Goal: Task Accomplishment & Management: Manage account settings

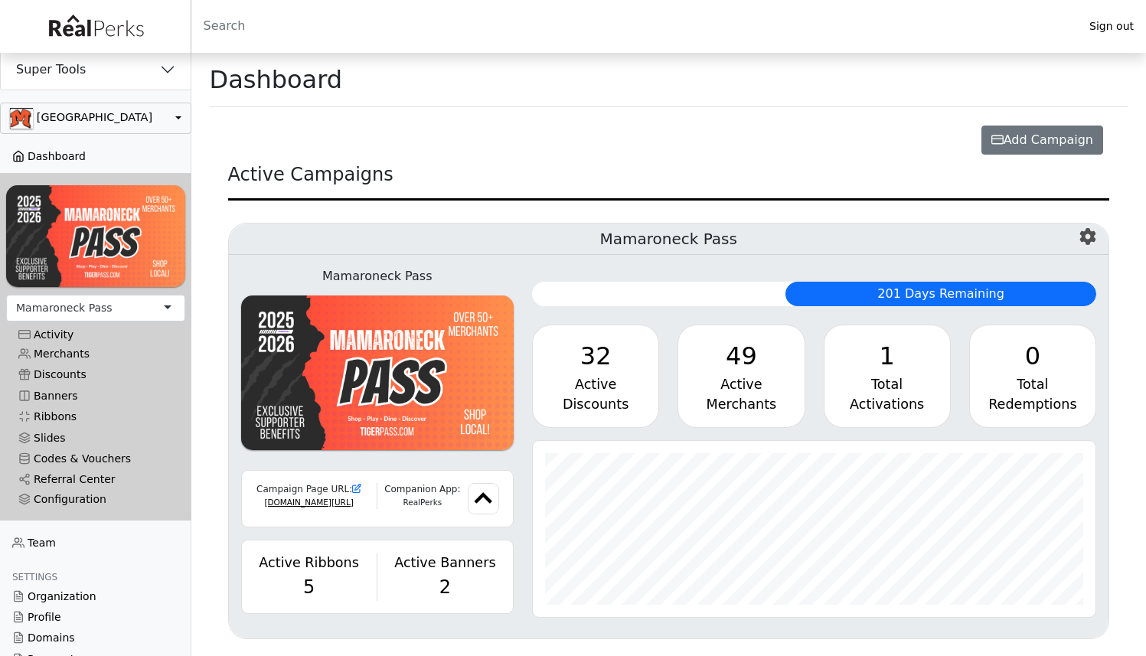
scroll to position [176, 563]
click at [142, 134] on button "button" at bounding box center [95, 118] width 191 height 31
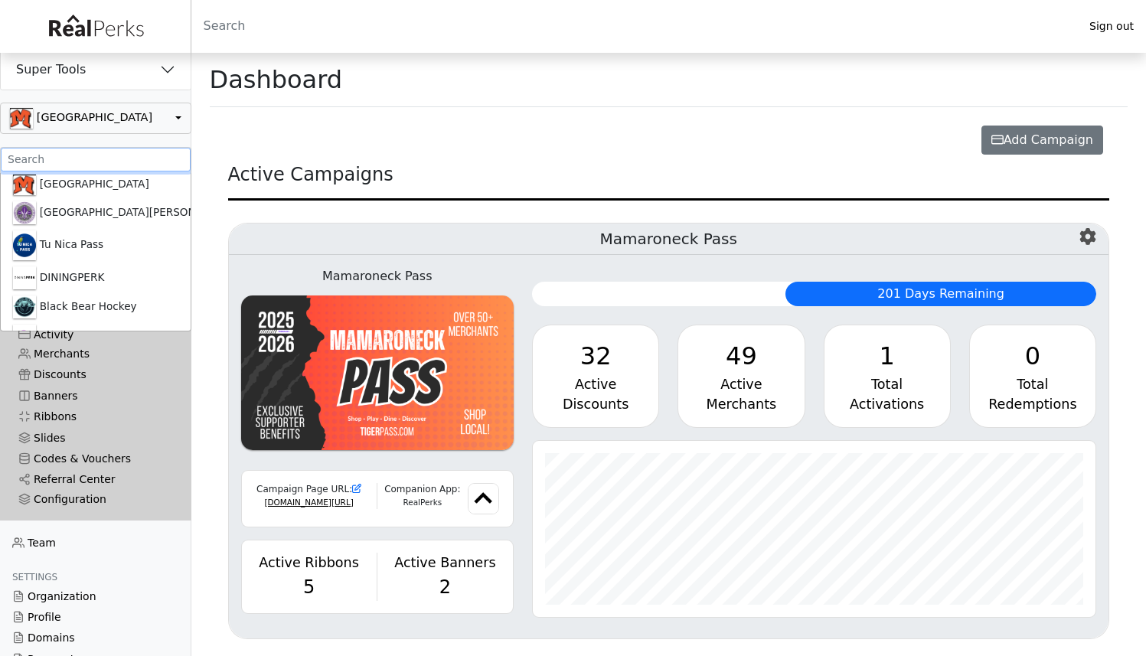
click at [133, 156] on input ".form-control-sm" at bounding box center [96, 160] width 190 height 24
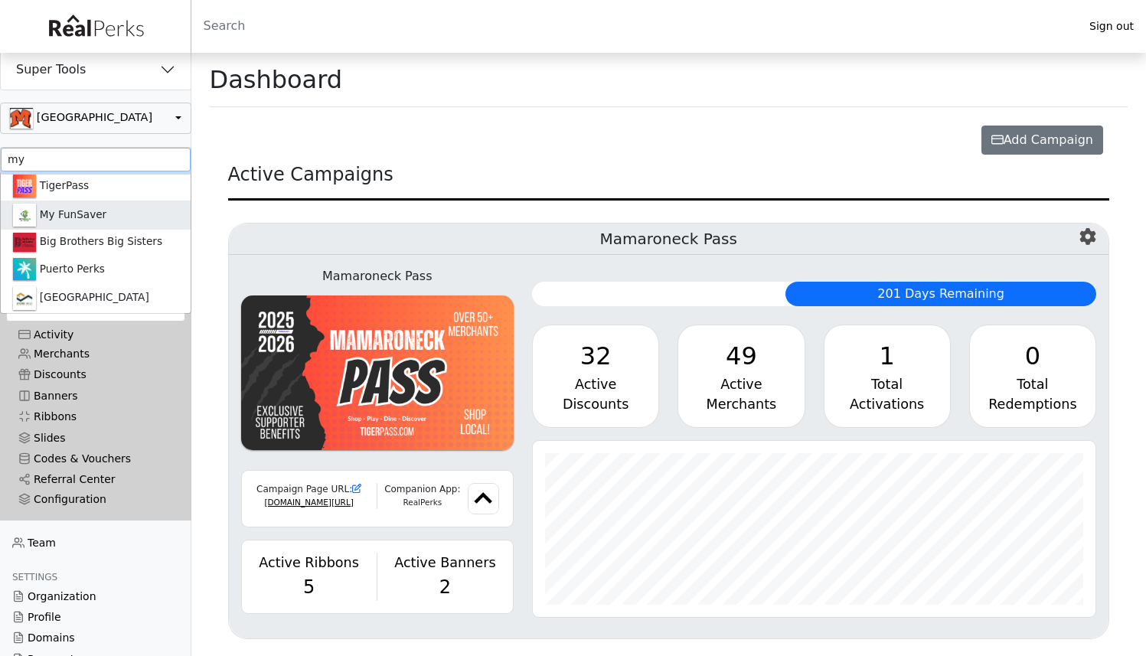
type input "my"
click at [120, 224] on link "My FunSaver" at bounding box center [96, 215] width 190 height 29
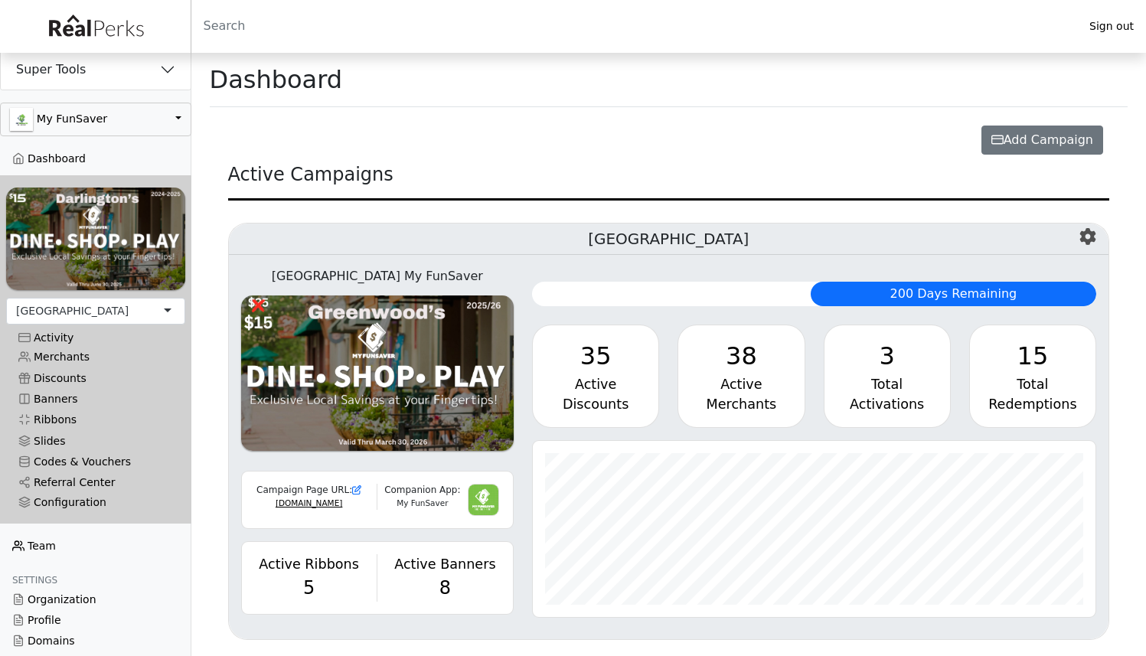
scroll to position [176, 563]
click at [47, 540] on link "Team" at bounding box center [95, 546] width 191 height 21
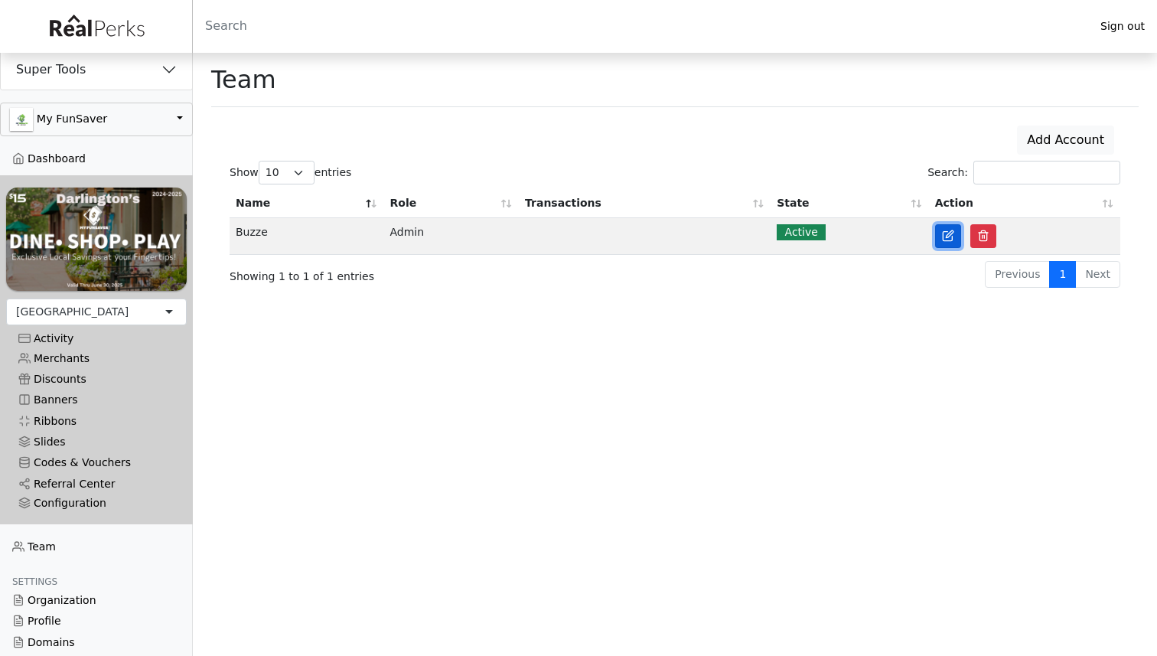
click at [941, 243] on link at bounding box center [948, 236] width 26 height 24
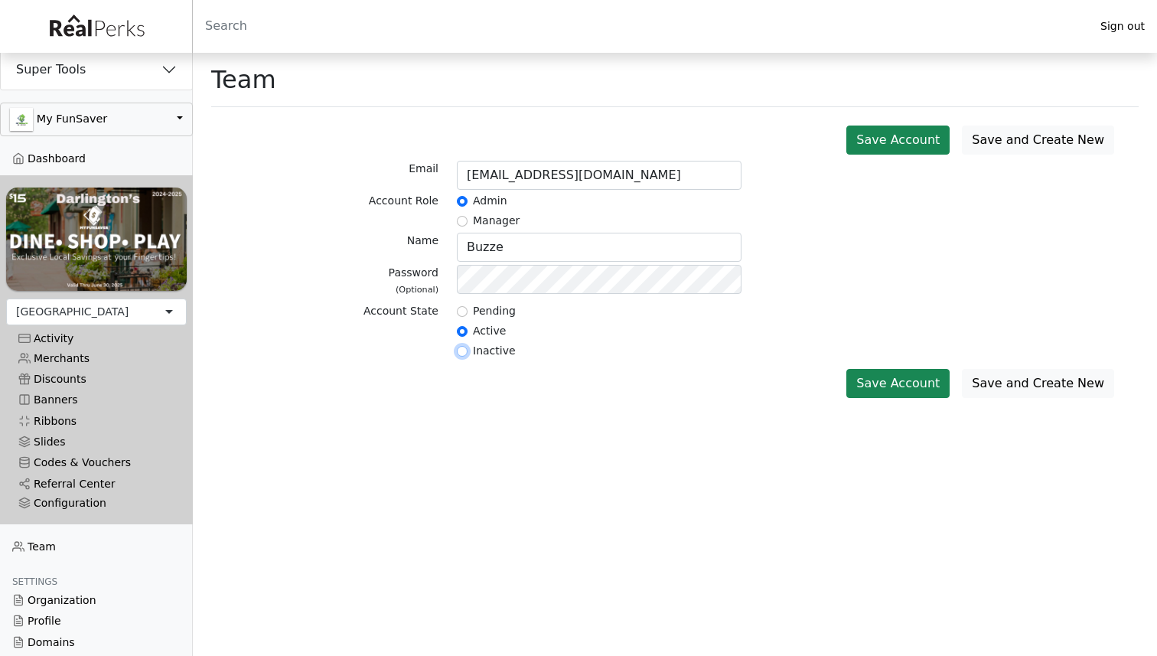
click at [465, 353] on input "radio" at bounding box center [462, 351] width 11 height 11
radio input "true"
click at [883, 377] on button "Save Account" at bounding box center [898, 383] width 103 height 29
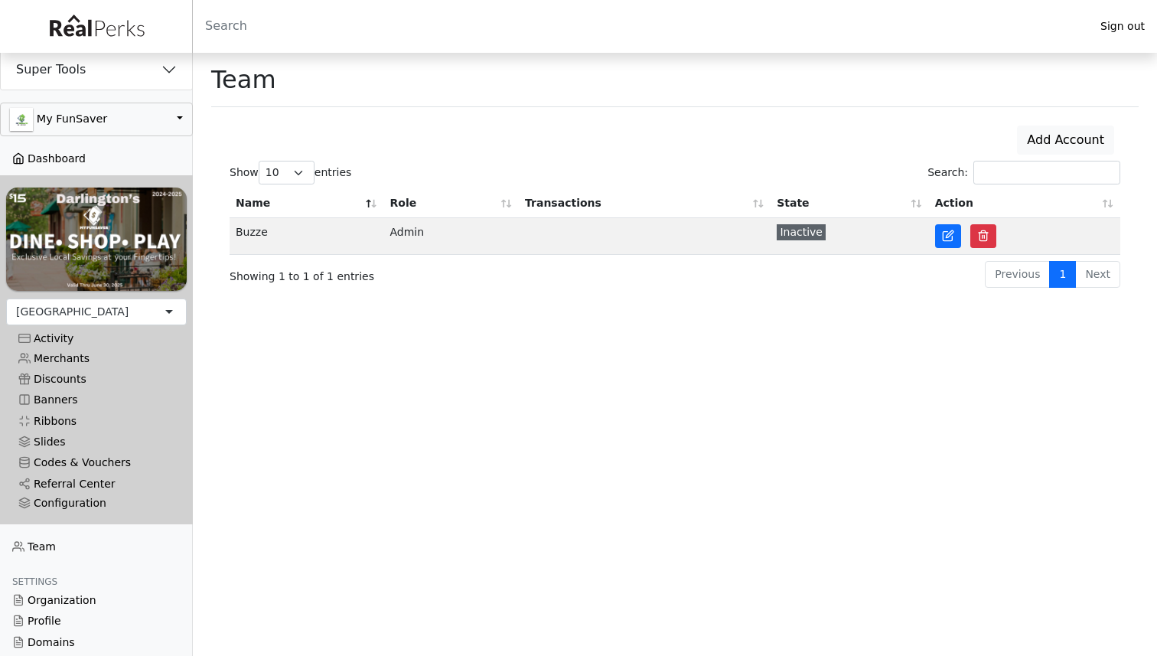
click at [70, 158] on link "Dashboard" at bounding box center [96, 159] width 193 height 21
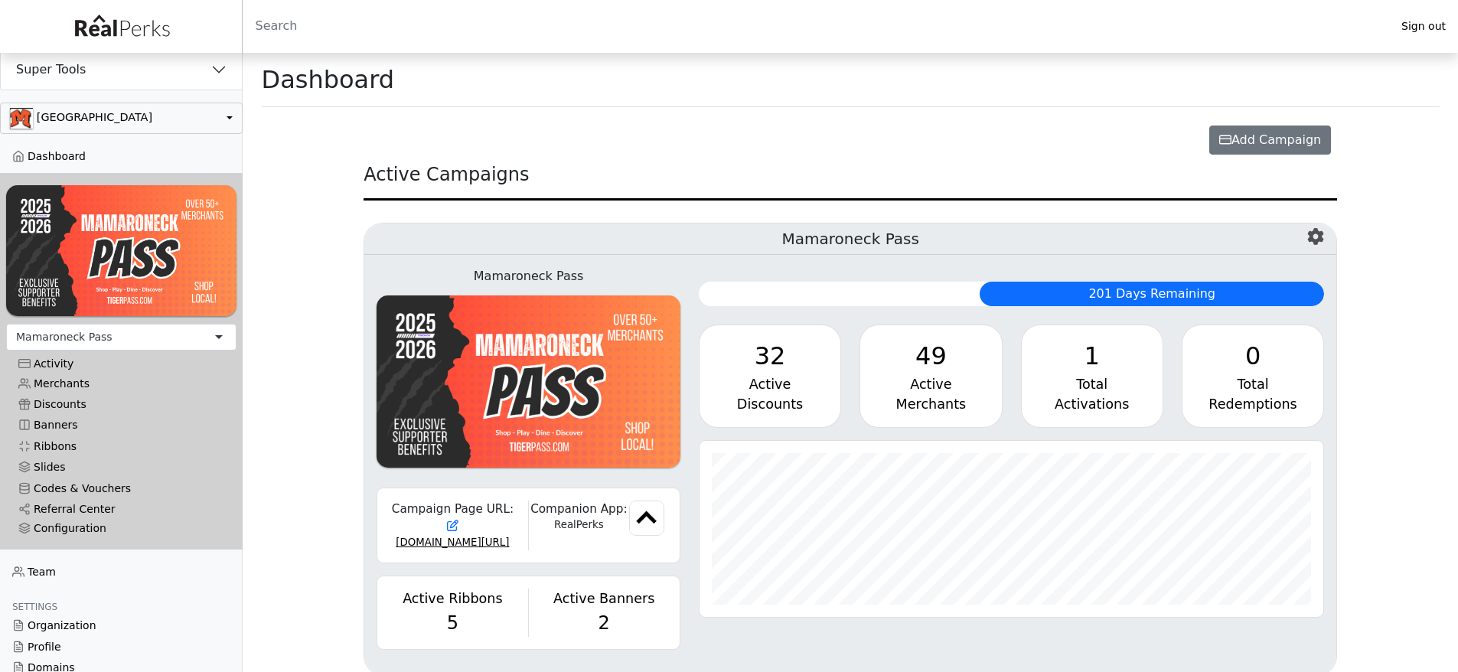
scroll to position [176, 625]
click at [145, 118] on button "button" at bounding box center [121, 118] width 243 height 31
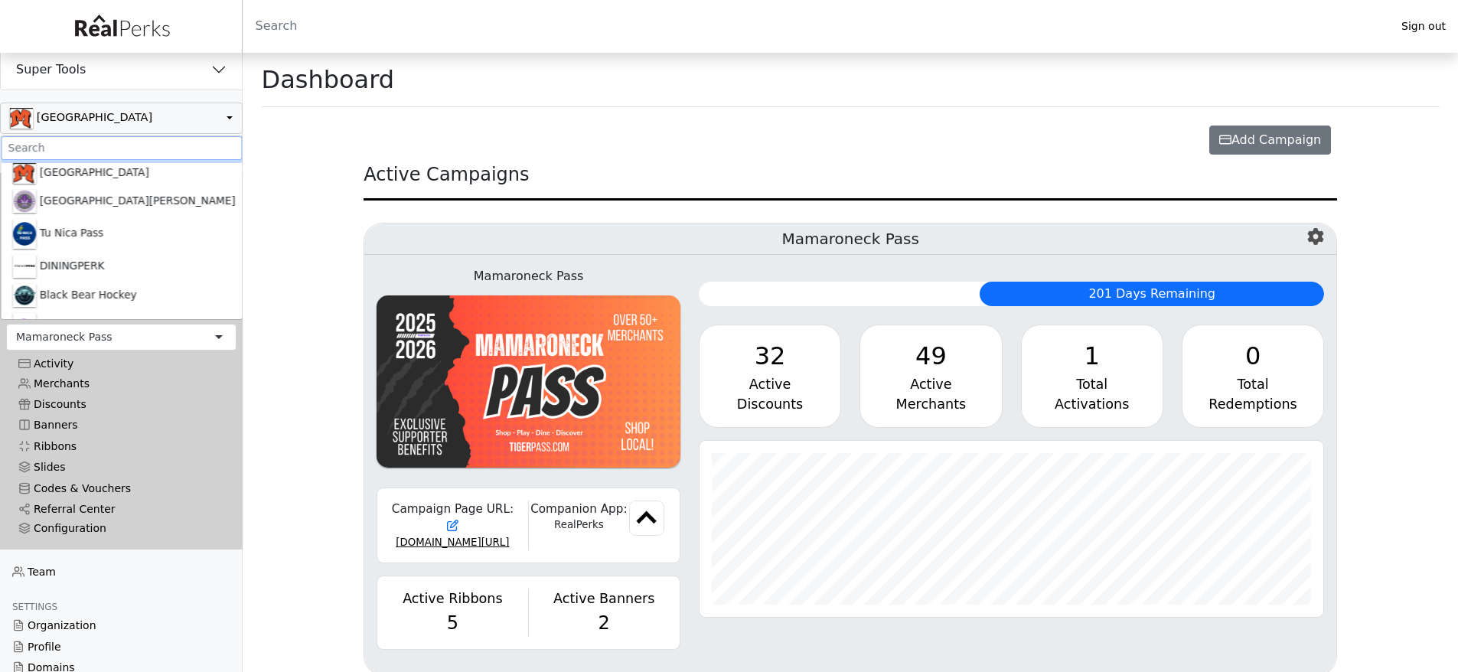
click at [139, 142] on input ".form-control-sm" at bounding box center [121, 148] width 241 height 24
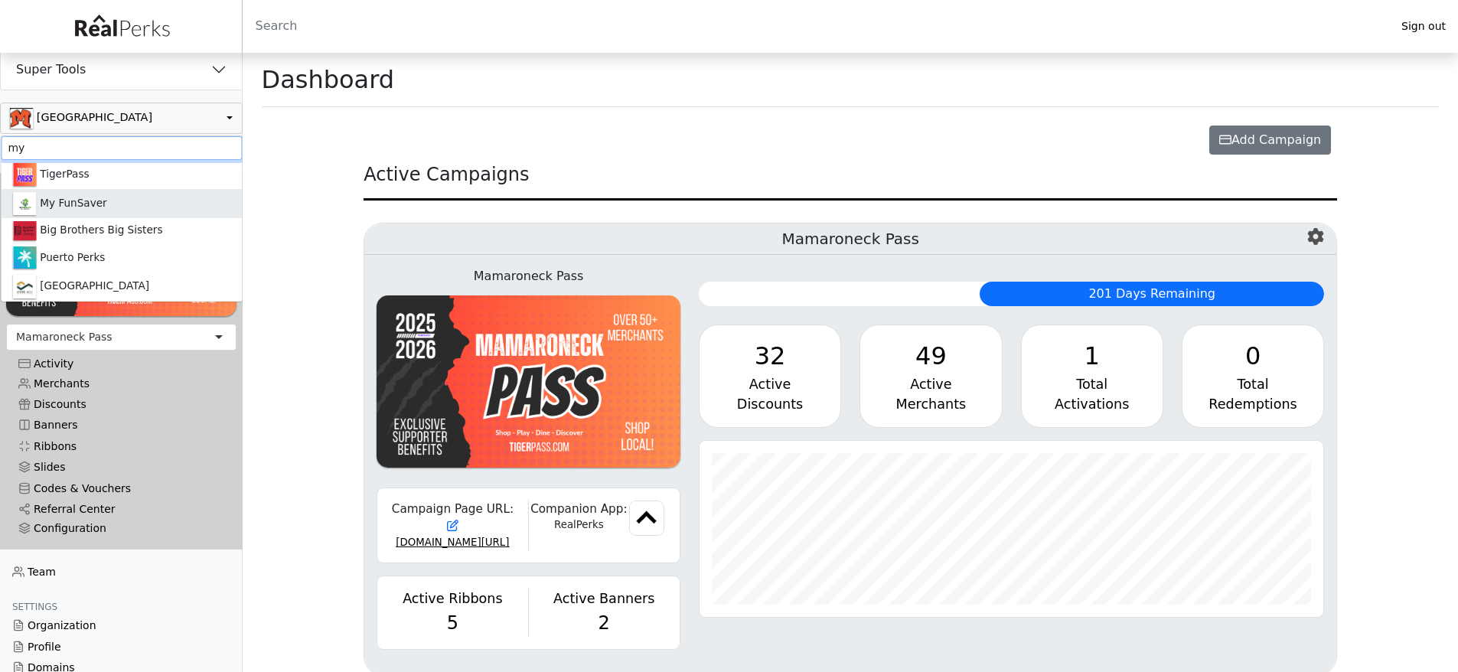
type input "my"
click at [106, 201] on link "My FunSaver" at bounding box center [121, 203] width 241 height 29
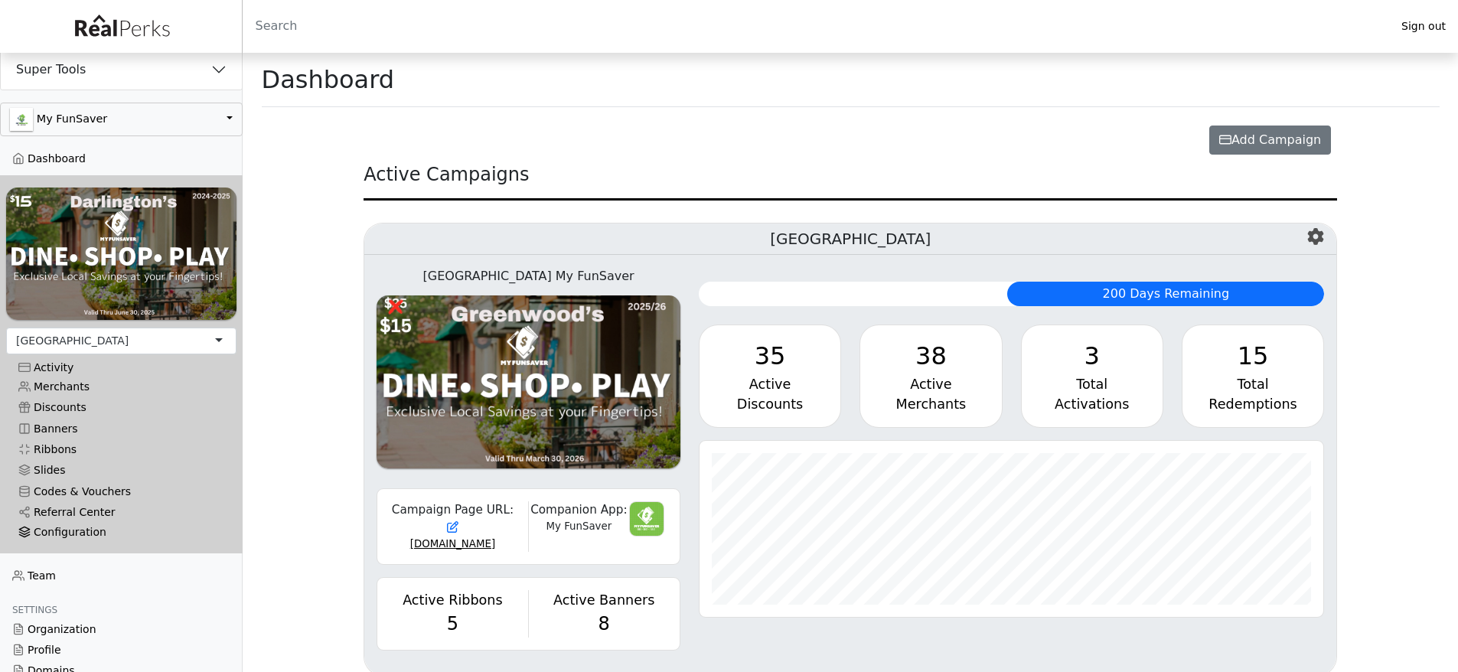
click at [96, 526] on div "Configuration" at bounding box center [121, 532] width 206 height 13
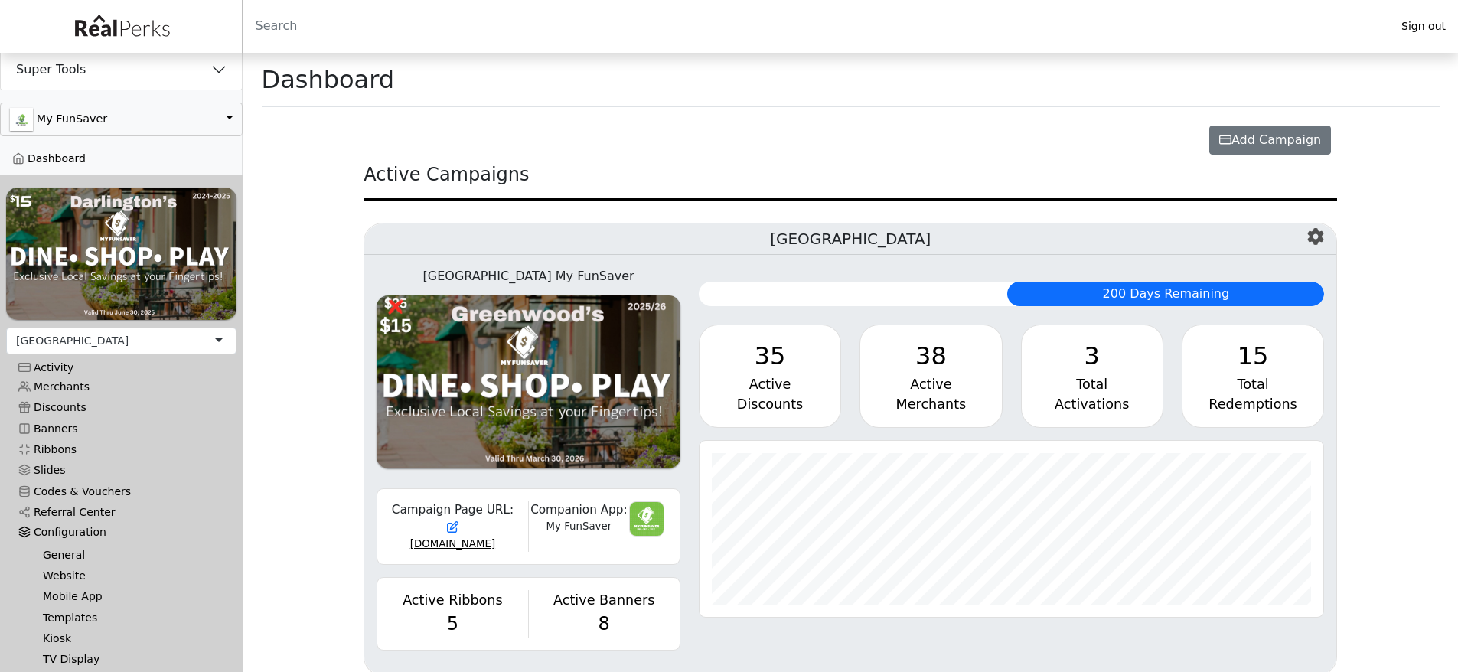
click at [67, 573] on link "Website" at bounding box center [128, 576] width 194 height 21
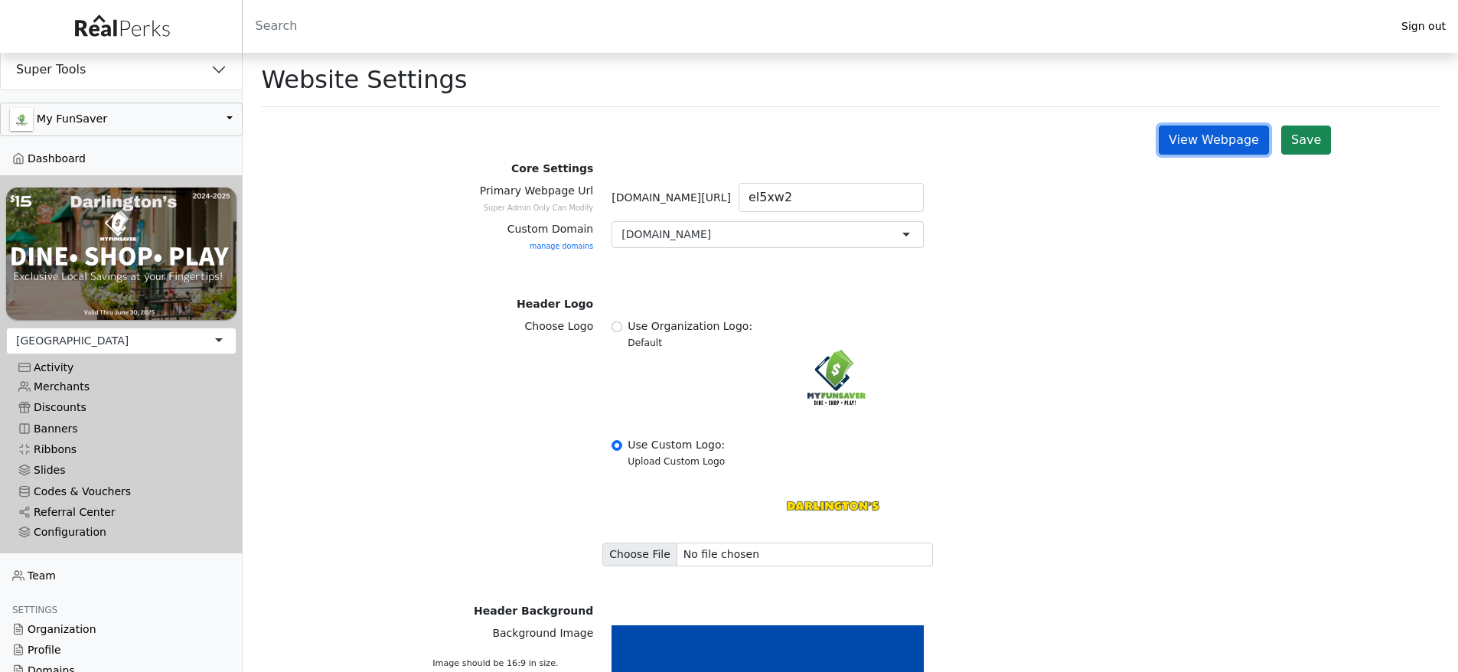
click at [1209, 135] on link "View Webpage" at bounding box center [1214, 140] width 110 height 29
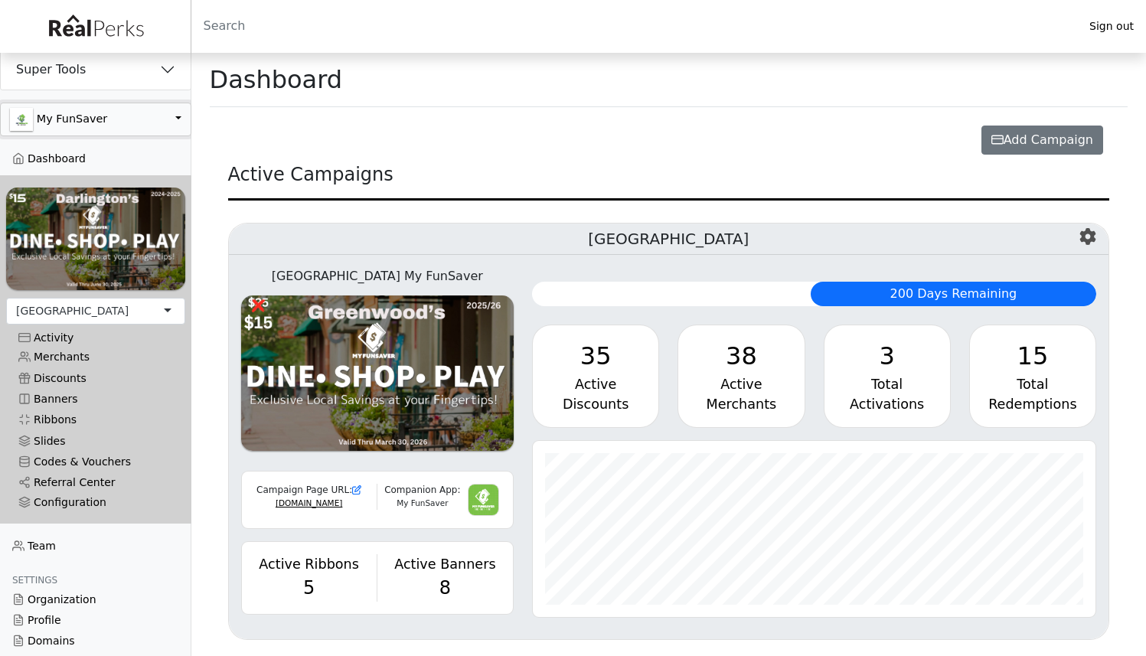
click at [107, 110] on button "button" at bounding box center [95, 120] width 191 height 34
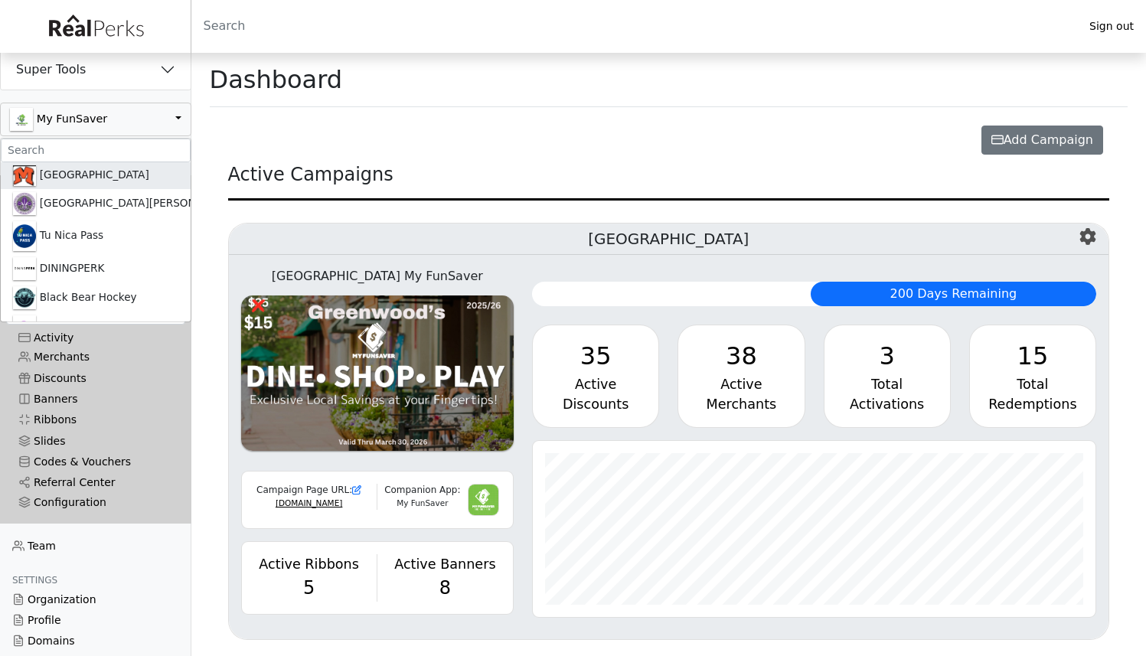
click at [77, 178] on link "[GEOGRAPHIC_DATA]" at bounding box center [96, 175] width 190 height 27
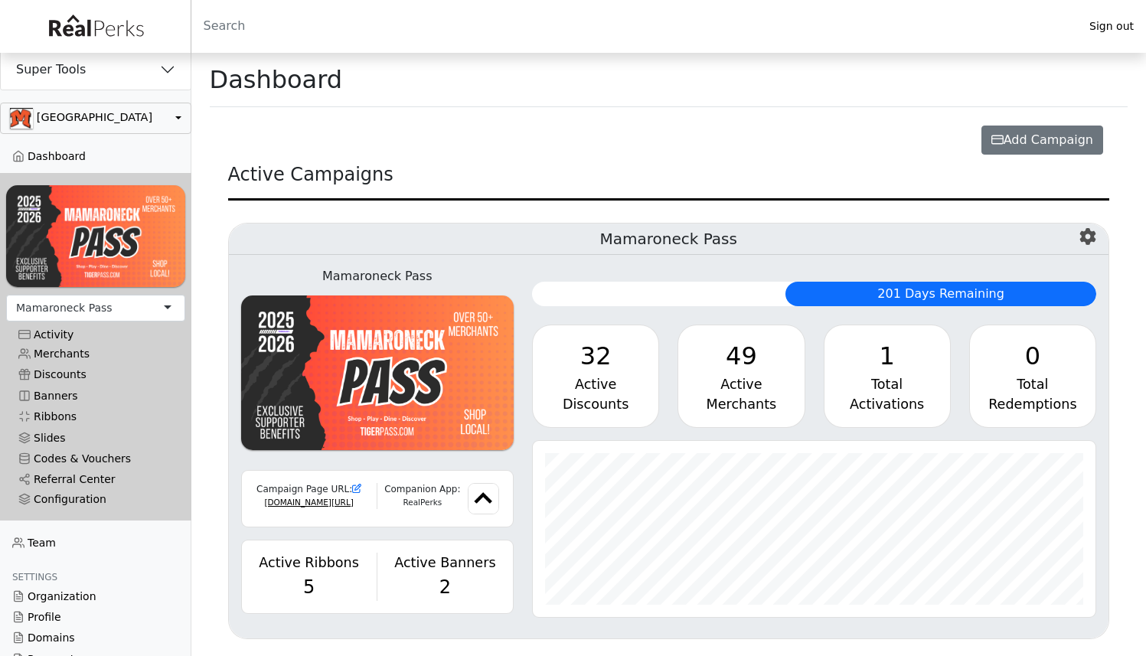
click at [123, 83] on button "Super Tools" at bounding box center [96, 70] width 190 height 40
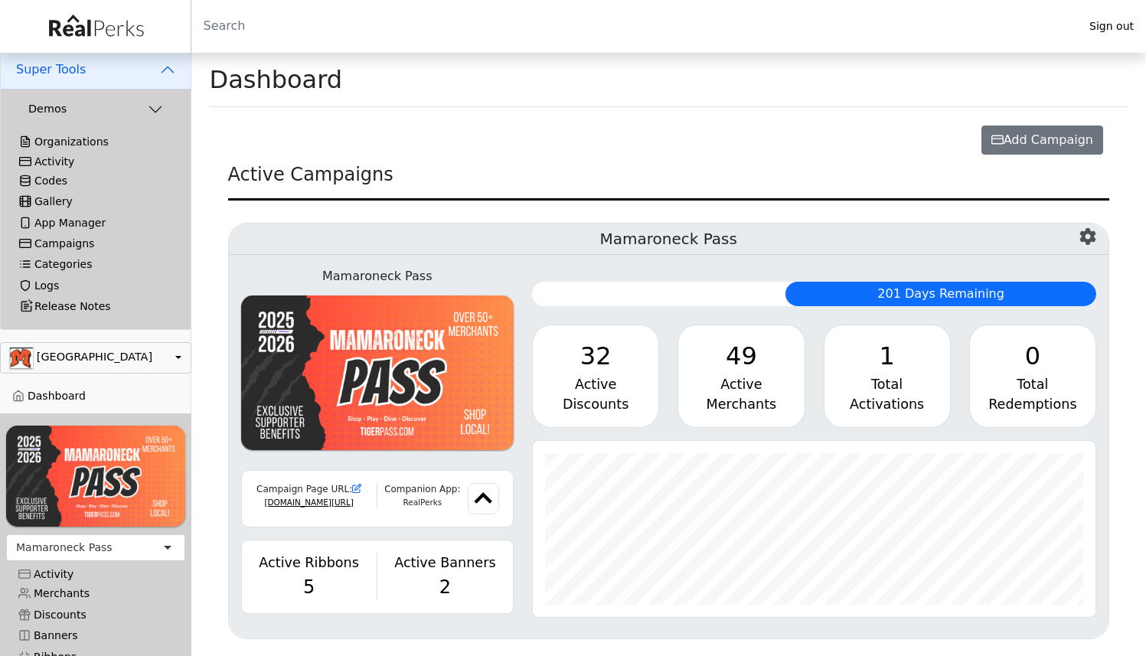
click at [65, 164] on div "Activity" at bounding box center [95, 161] width 153 height 13
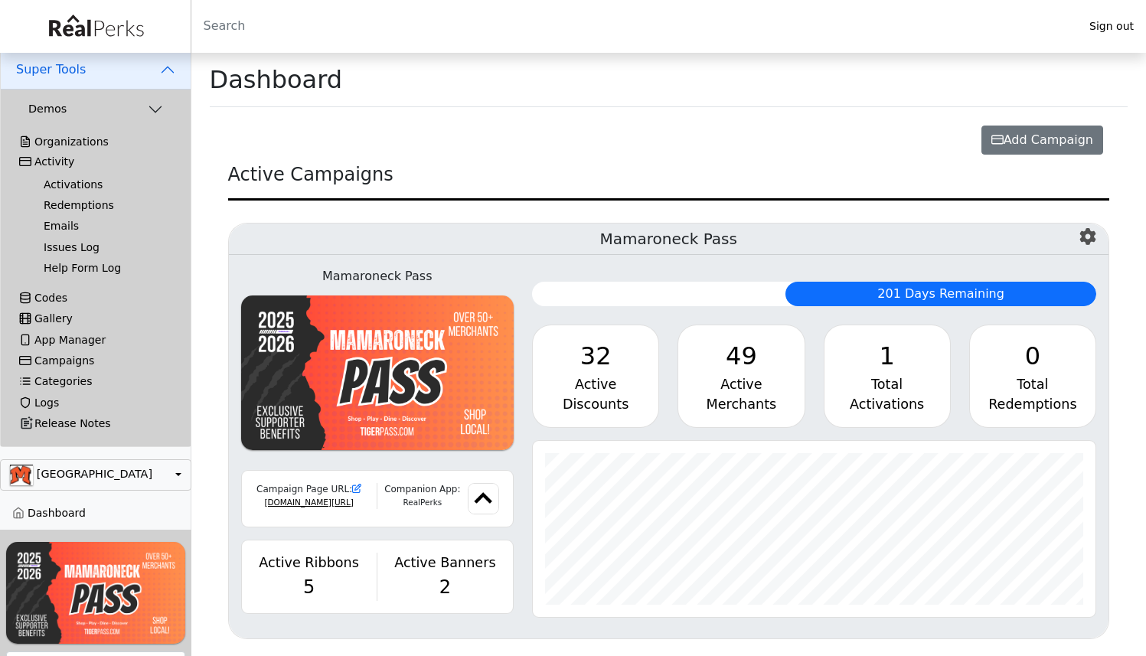
click at [62, 180] on link "Activations" at bounding box center [101, 185] width 141 height 21
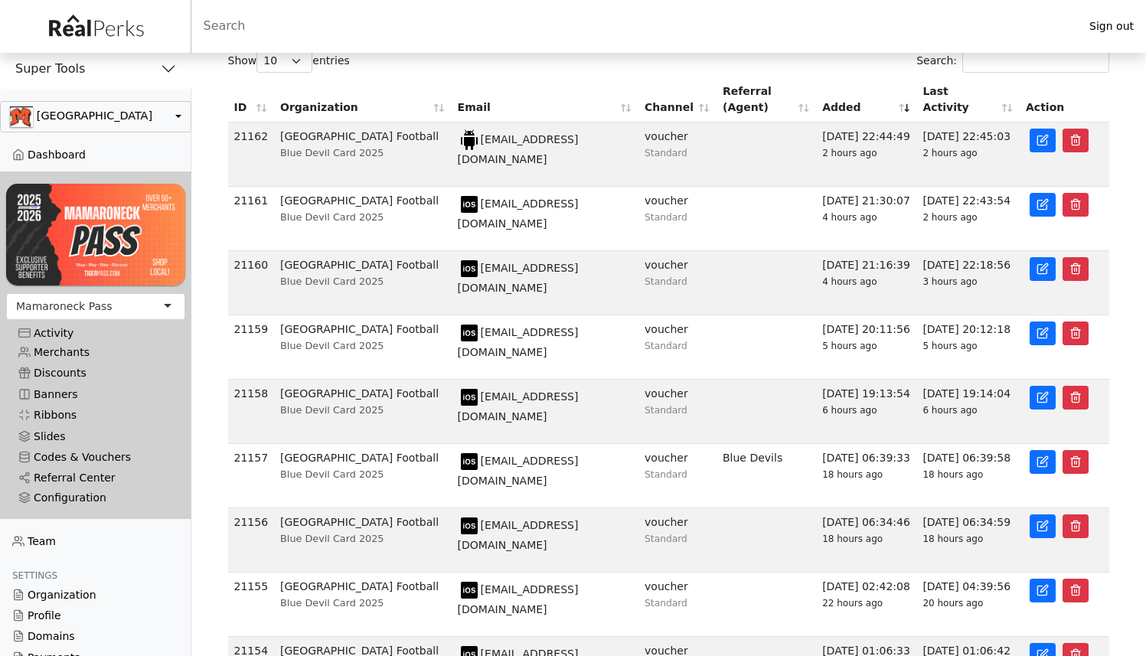
scroll to position [187, 0]
